Goal: Navigation & Orientation: Find specific page/section

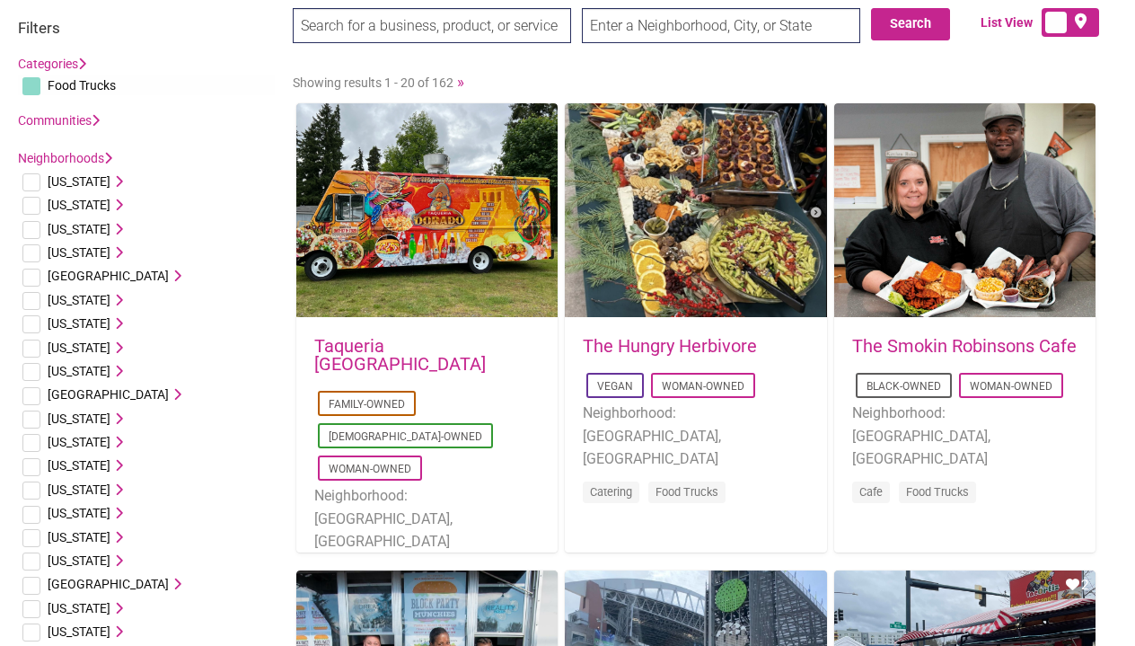
scroll to position [89, 0]
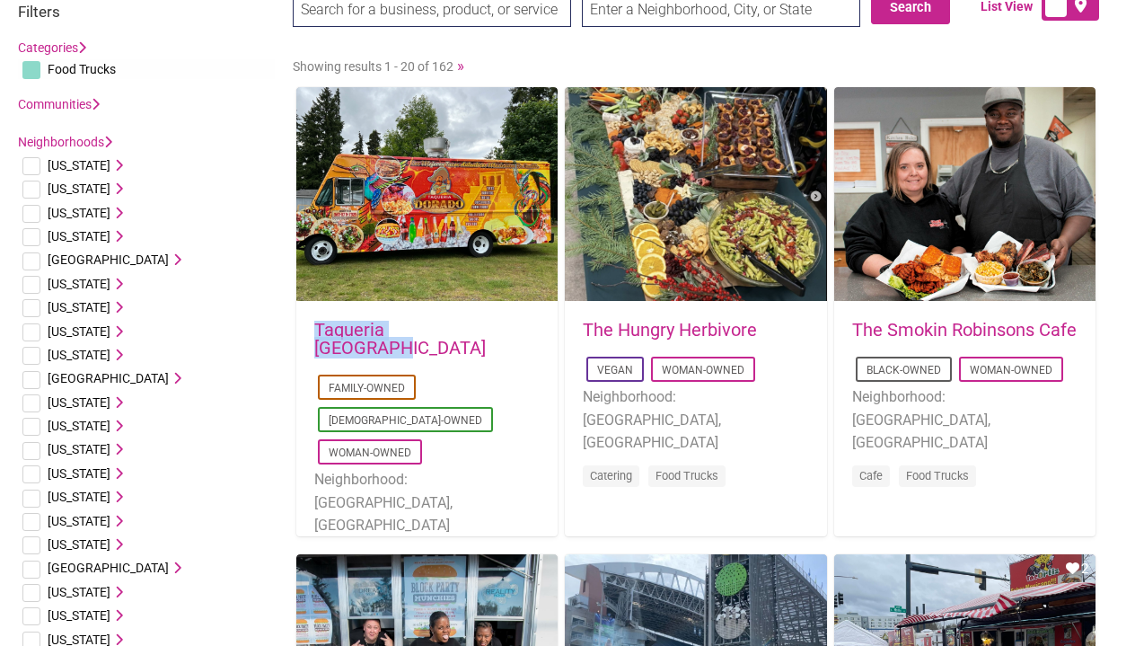
click at [658, 330] on link "The Hungry Herbivore" at bounding box center [670, 330] width 174 height 22
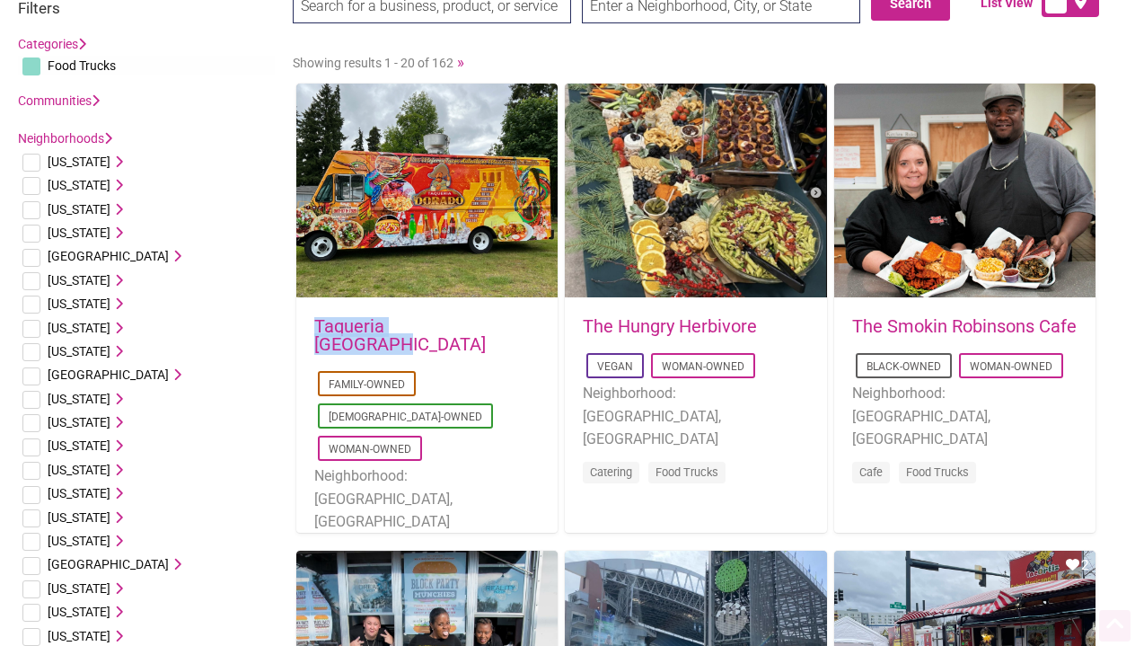
scroll to position [96, 0]
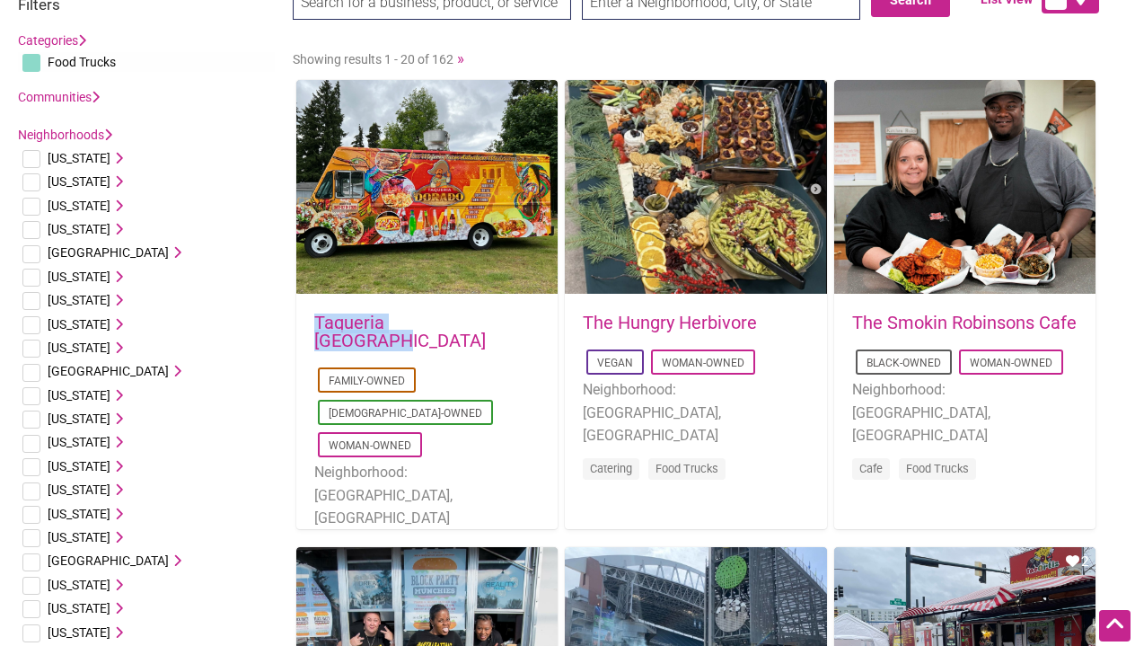
click at [897, 318] on link "The Smokin Robinsons Cafe" at bounding box center [964, 323] width 225 height 22
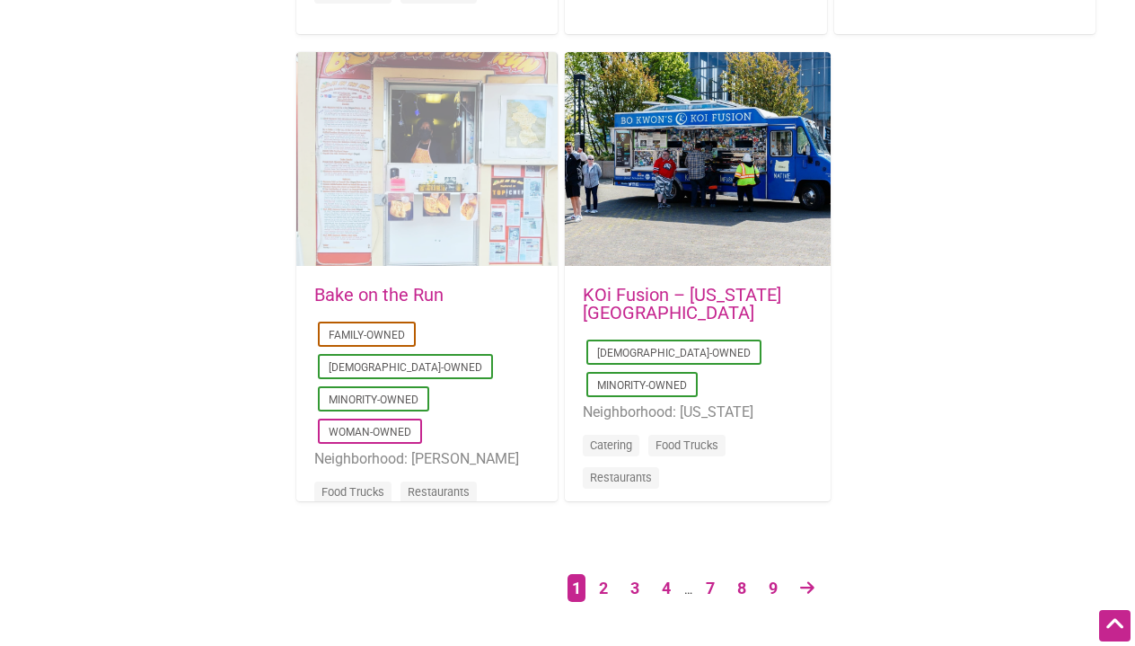
scroll to position [2926, 0]
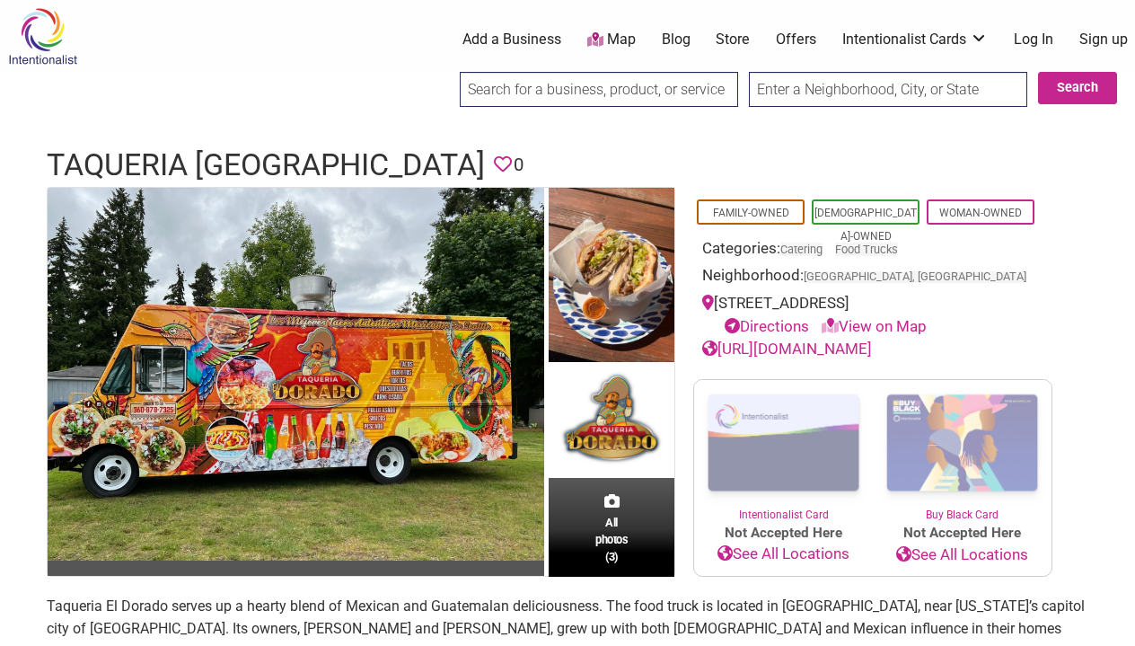
click at [732, 345] on link "https://www.taqueriaeldoradowa.com" at bounding box center [787, 349] width 170 height 18
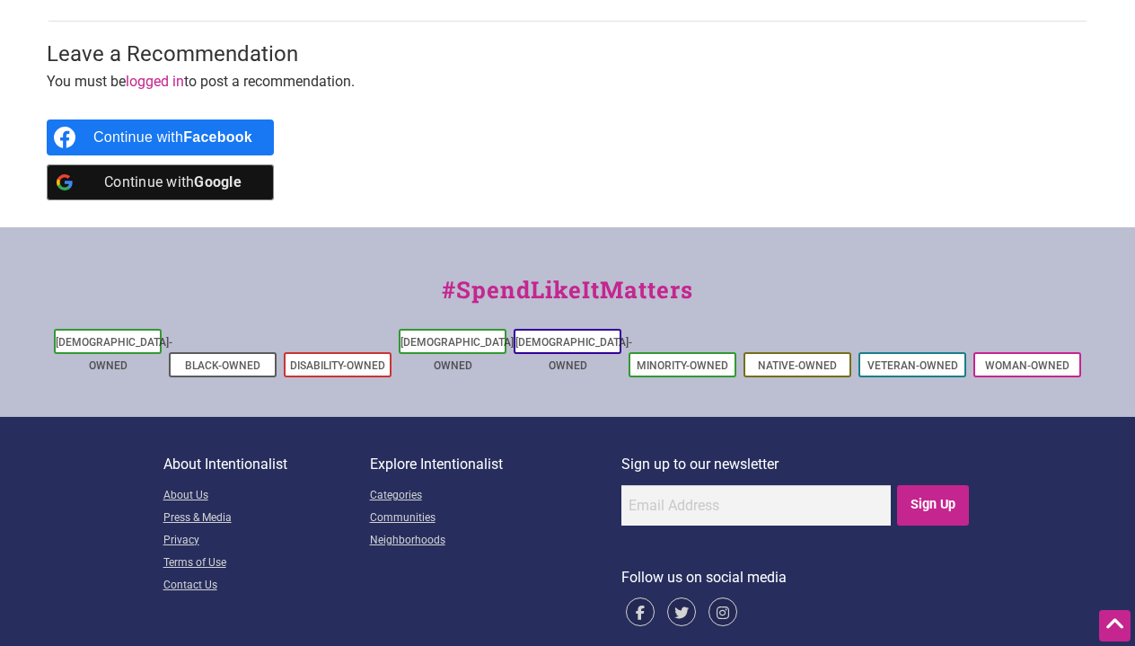
scroll to position [816, 0]
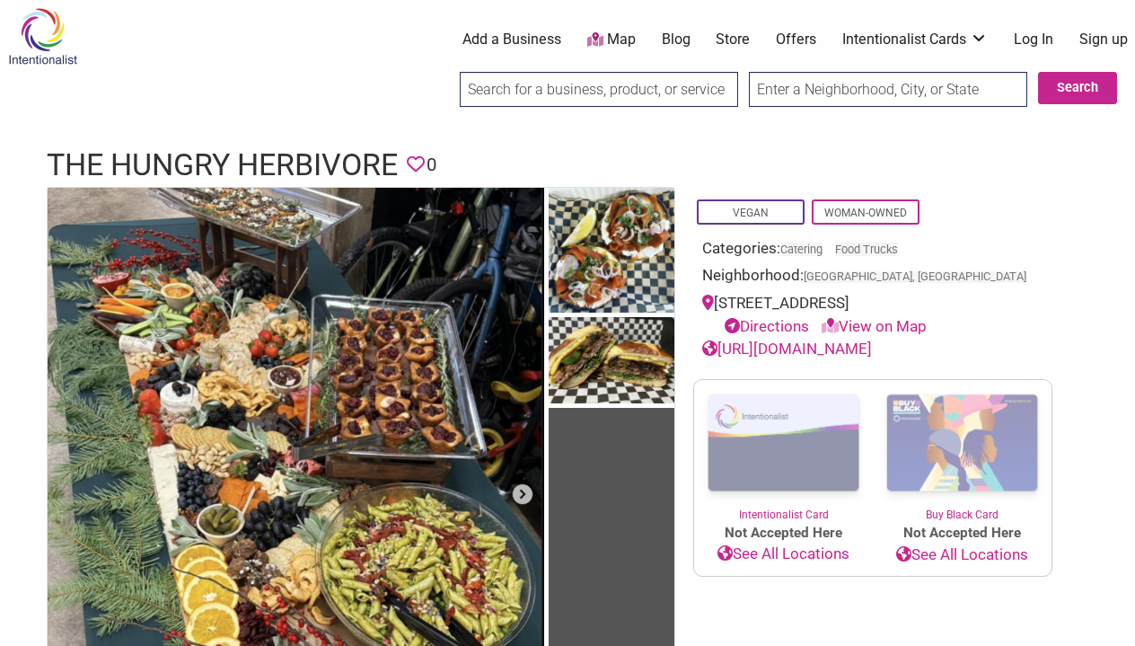
click at [791, 341] on link "[URL][DOMAIN_NAME]" at bounding box center [787, 349] width 170 height 18
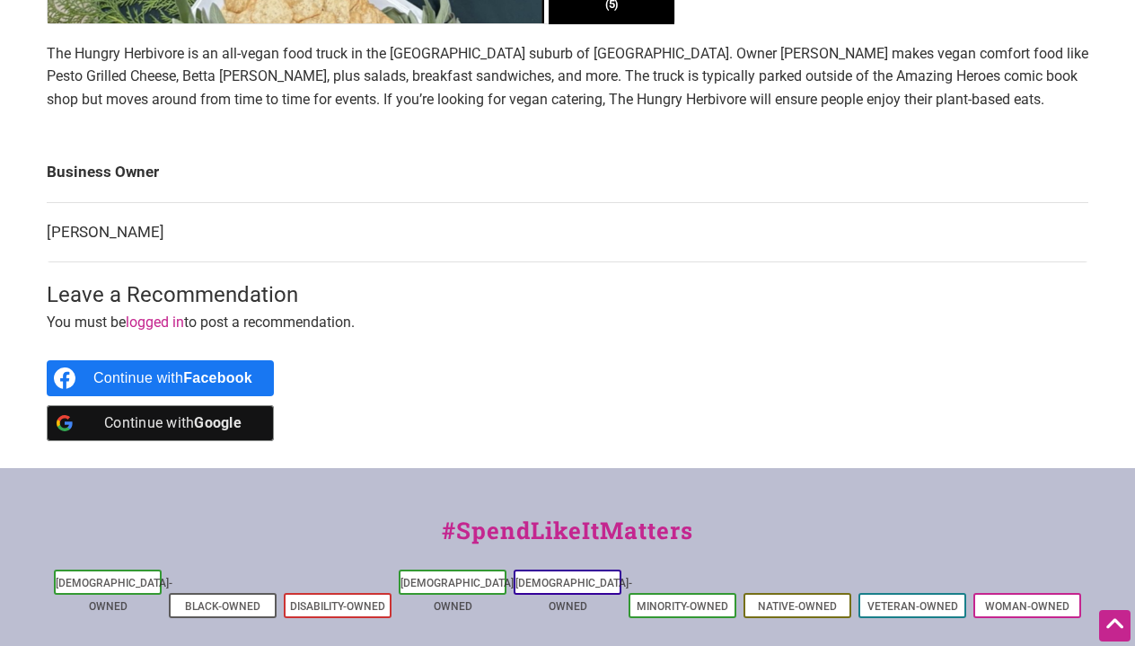
scroll to position [747, 0]
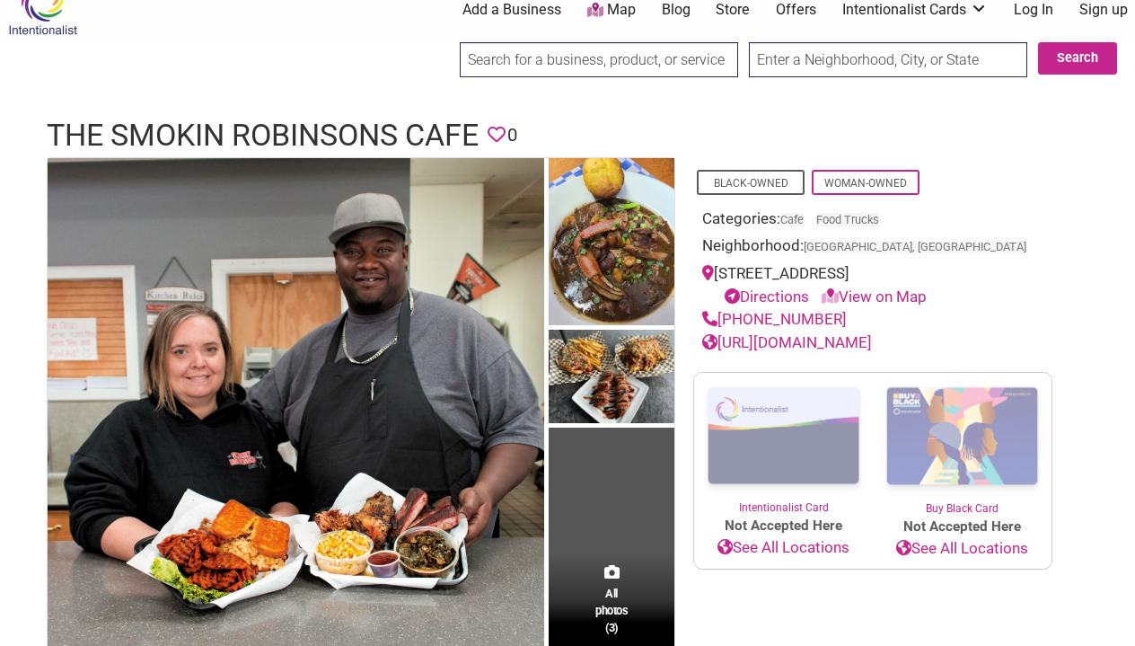
scroll to position [26, 0]
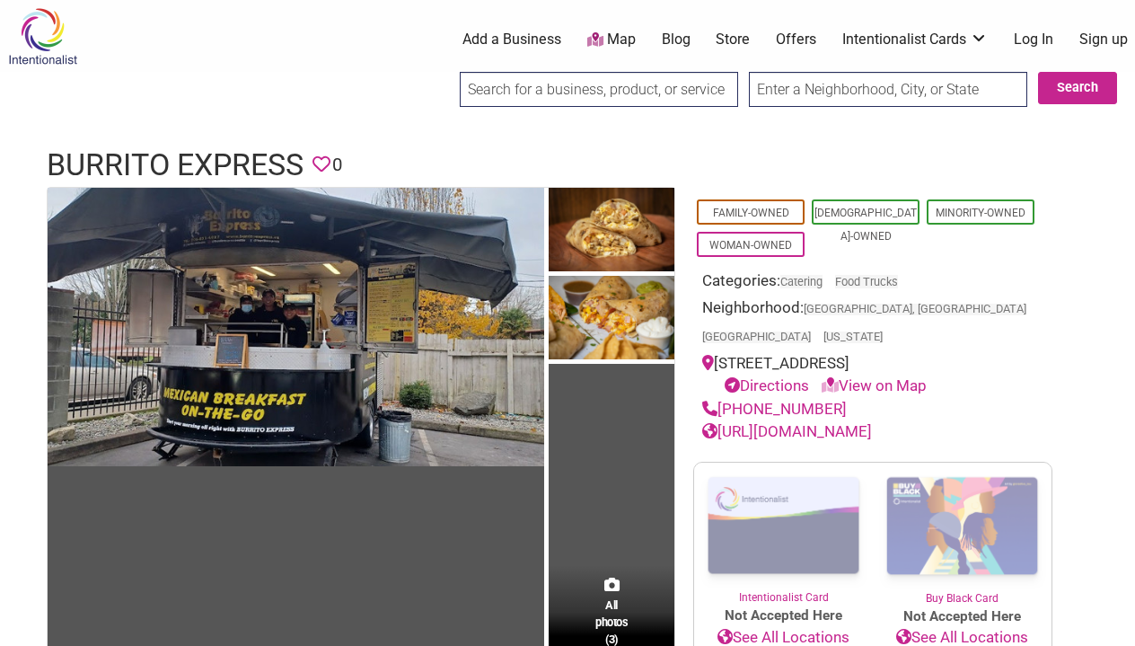
click at [824, 422] on link "[URL][DOMAIN_NAME]" at bounding box center [787, 431] width 170 height 18
